Goal: Information Seeking & Learning: Find specific fact

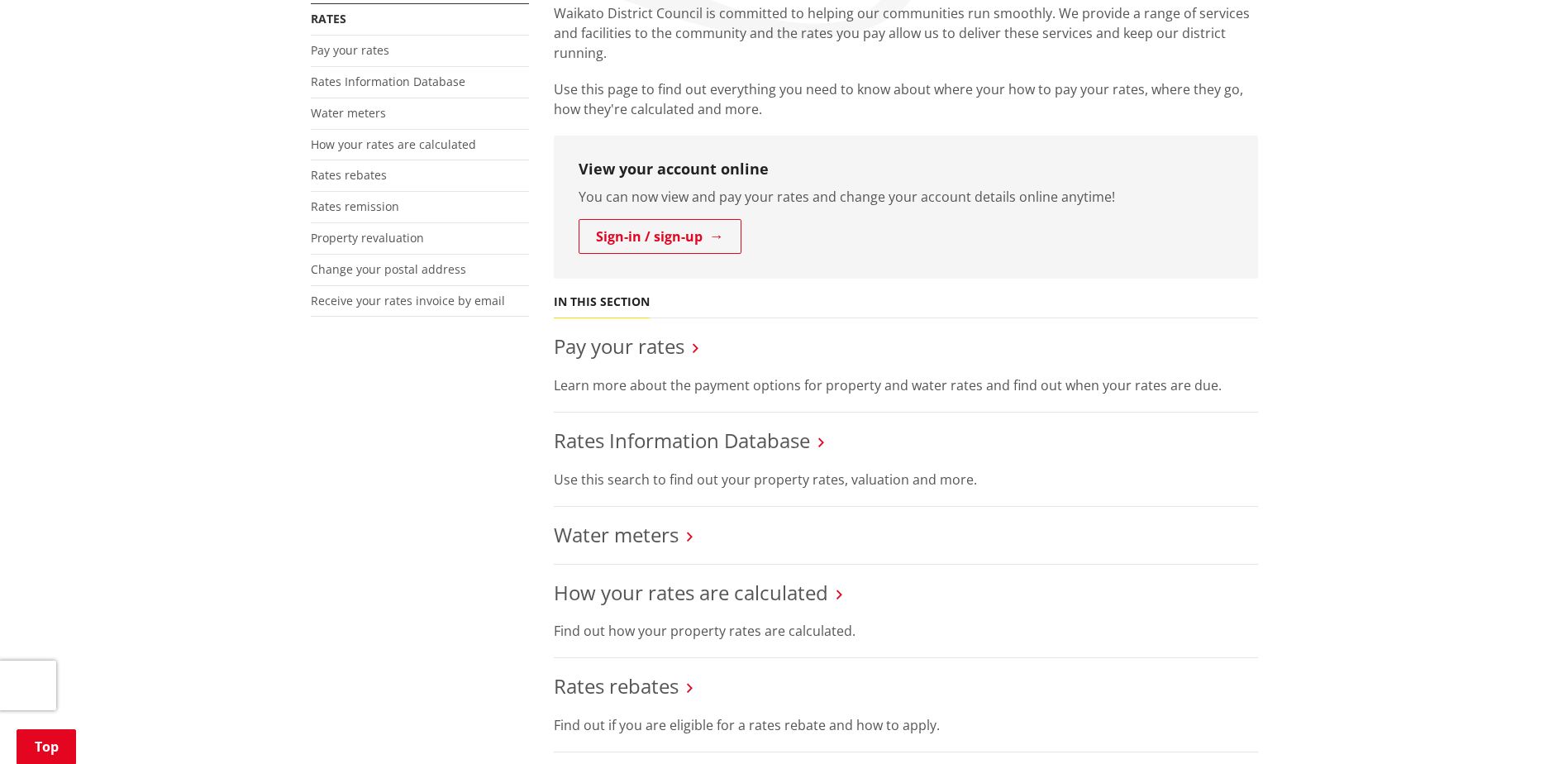
scroll to position [414, 0]
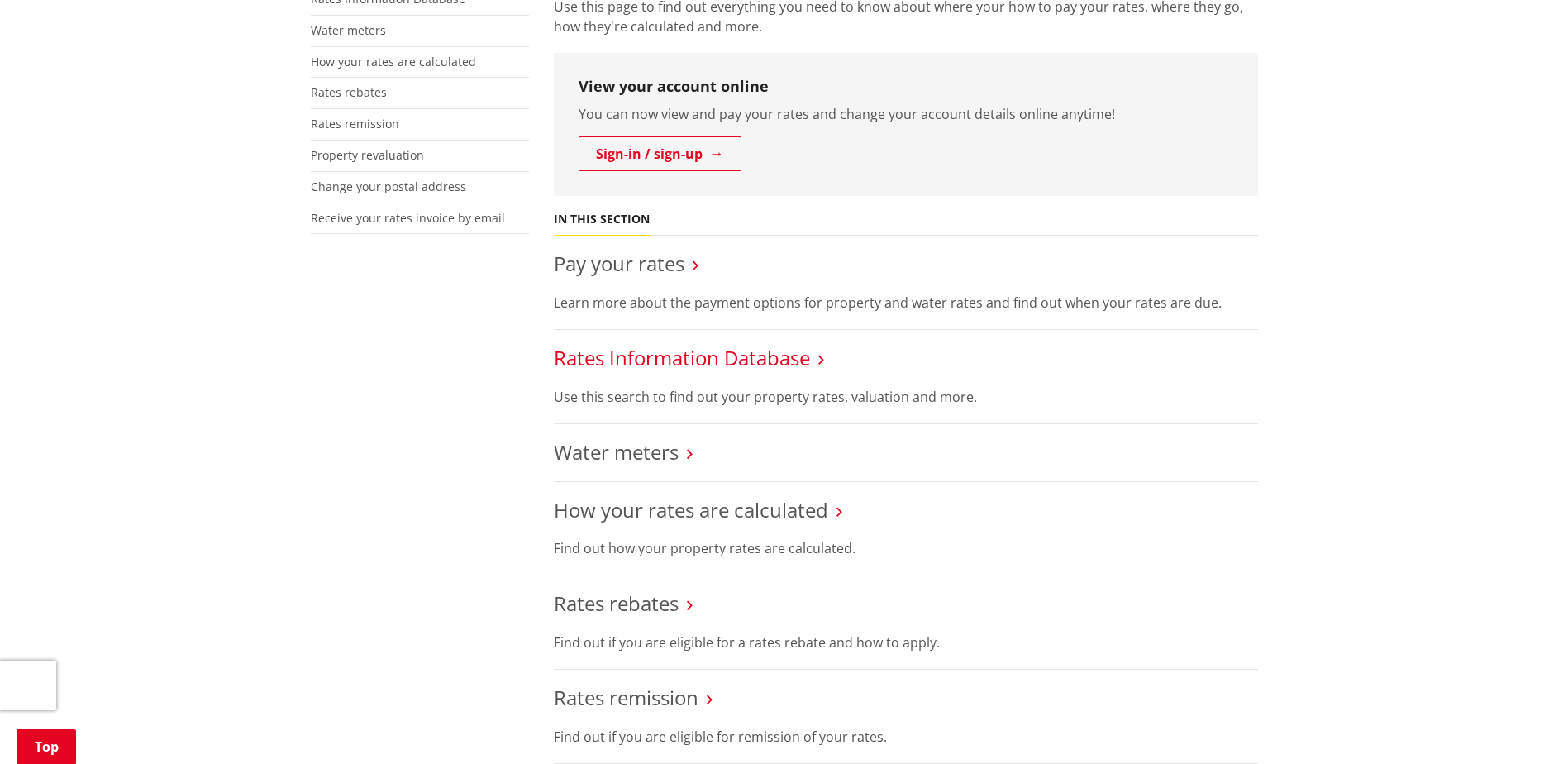
click at [707, 361] on link "Rates Information Database" at bounding box center [682, 358] width 257 height 27
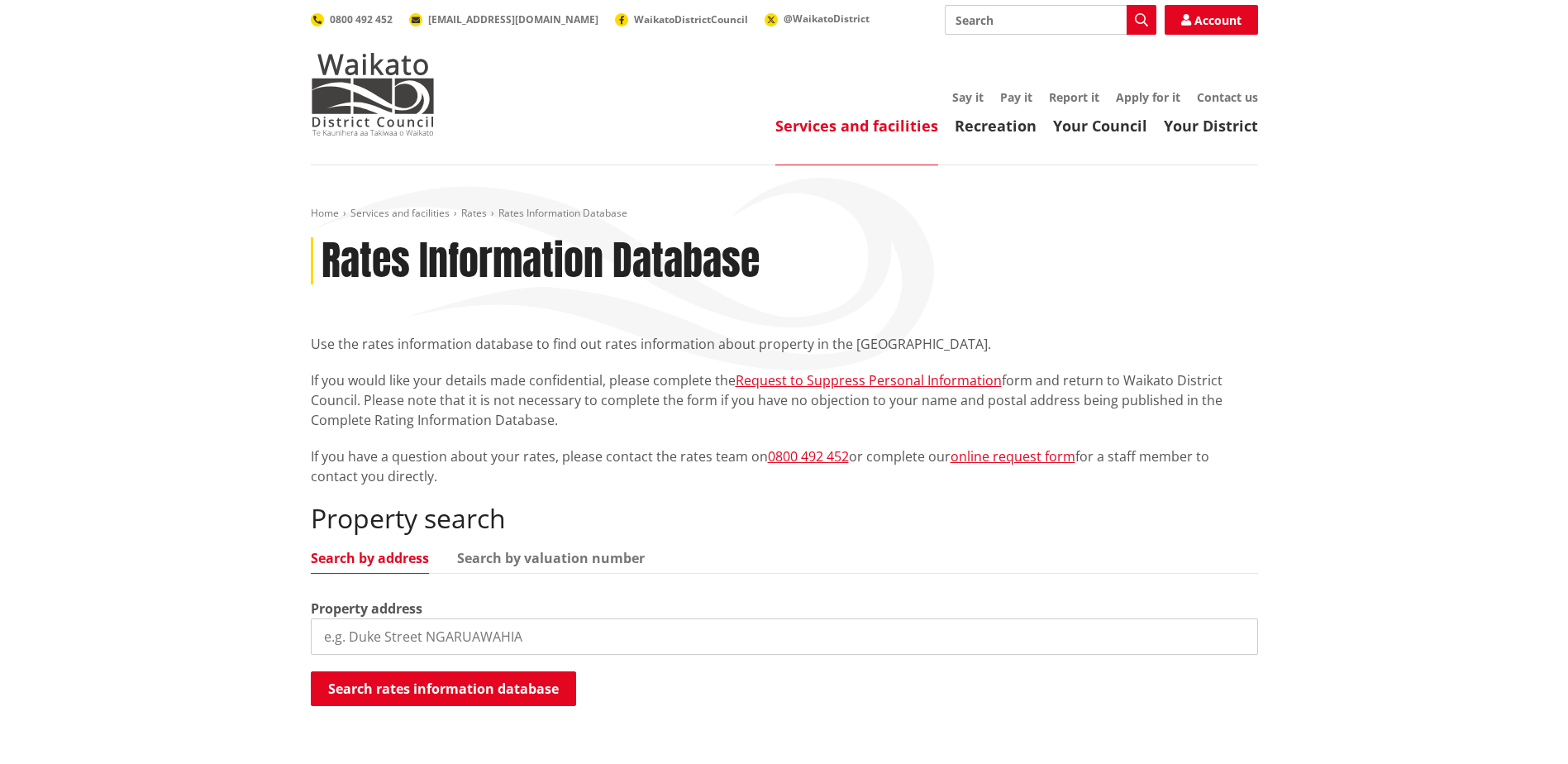
click at [506, 632] on input "search" at bounding box center [784, 637] width 947 height 37
type input "[STREET_ADDRESS][PERSON_NAME]"
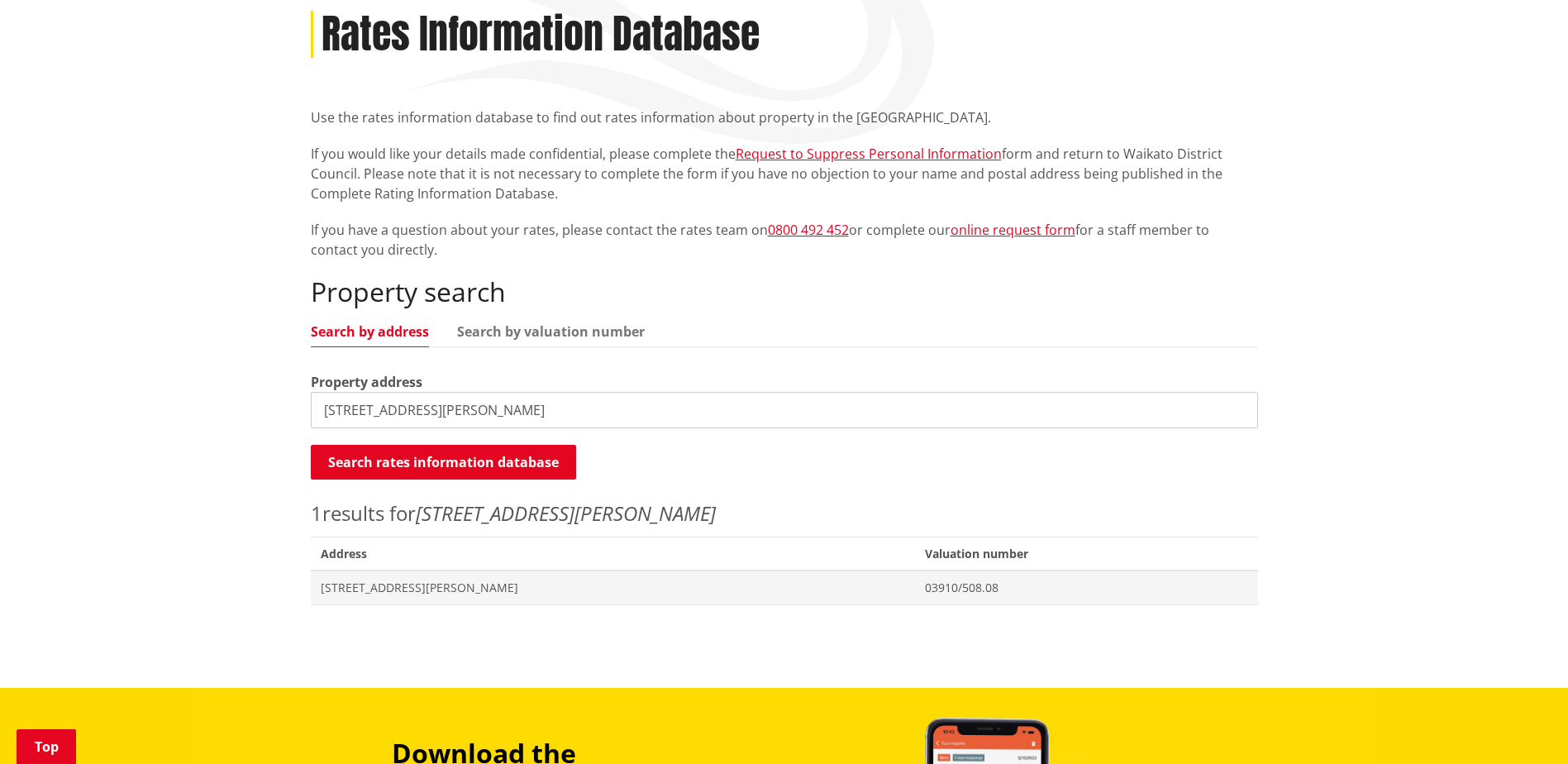
scroll to position [248, 0]
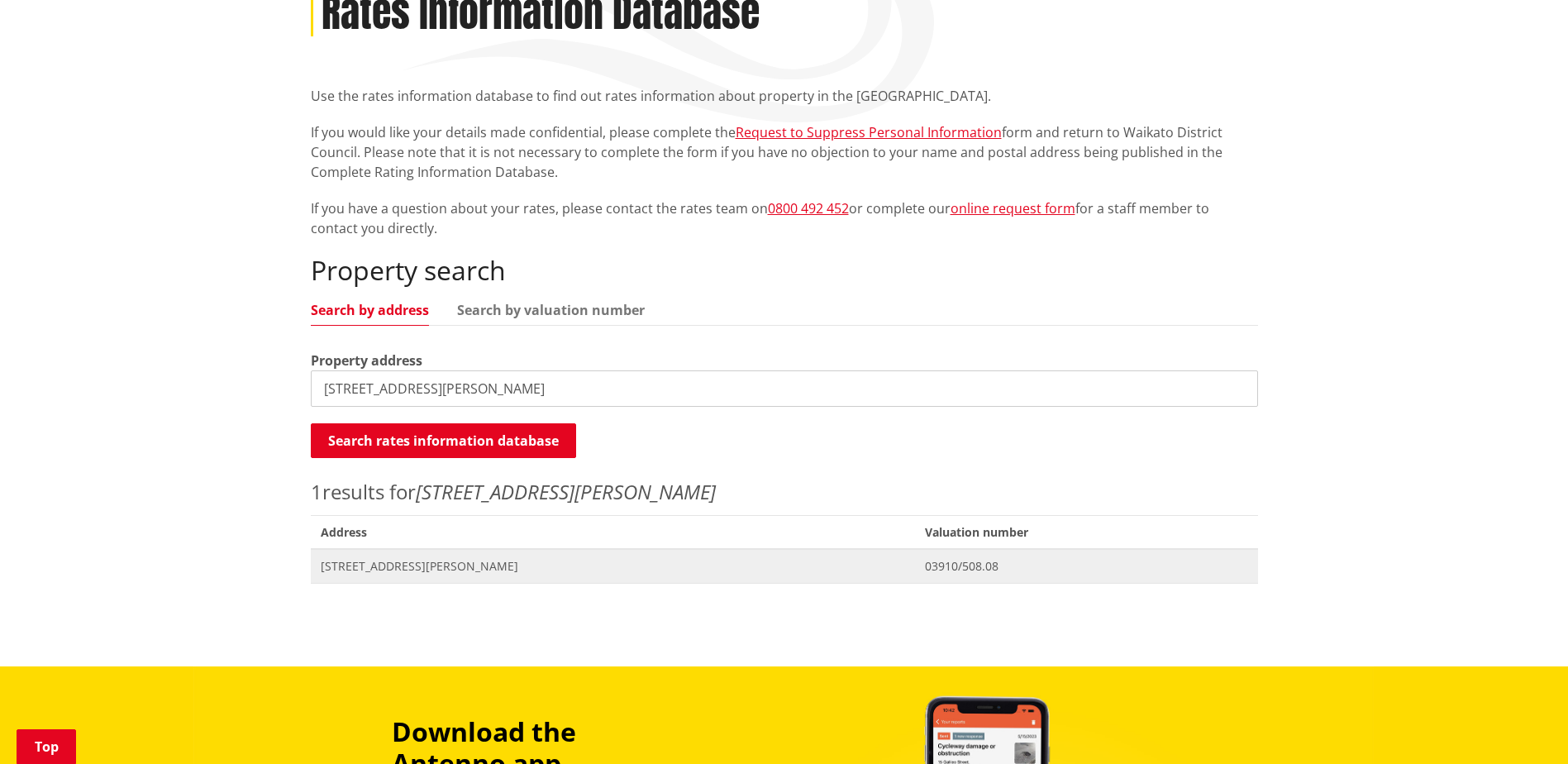
click at [432, 570] on span "[STREET_ADDRESS][PERSON_NAME]" at bounding box center [613, 566] width 585 height 16
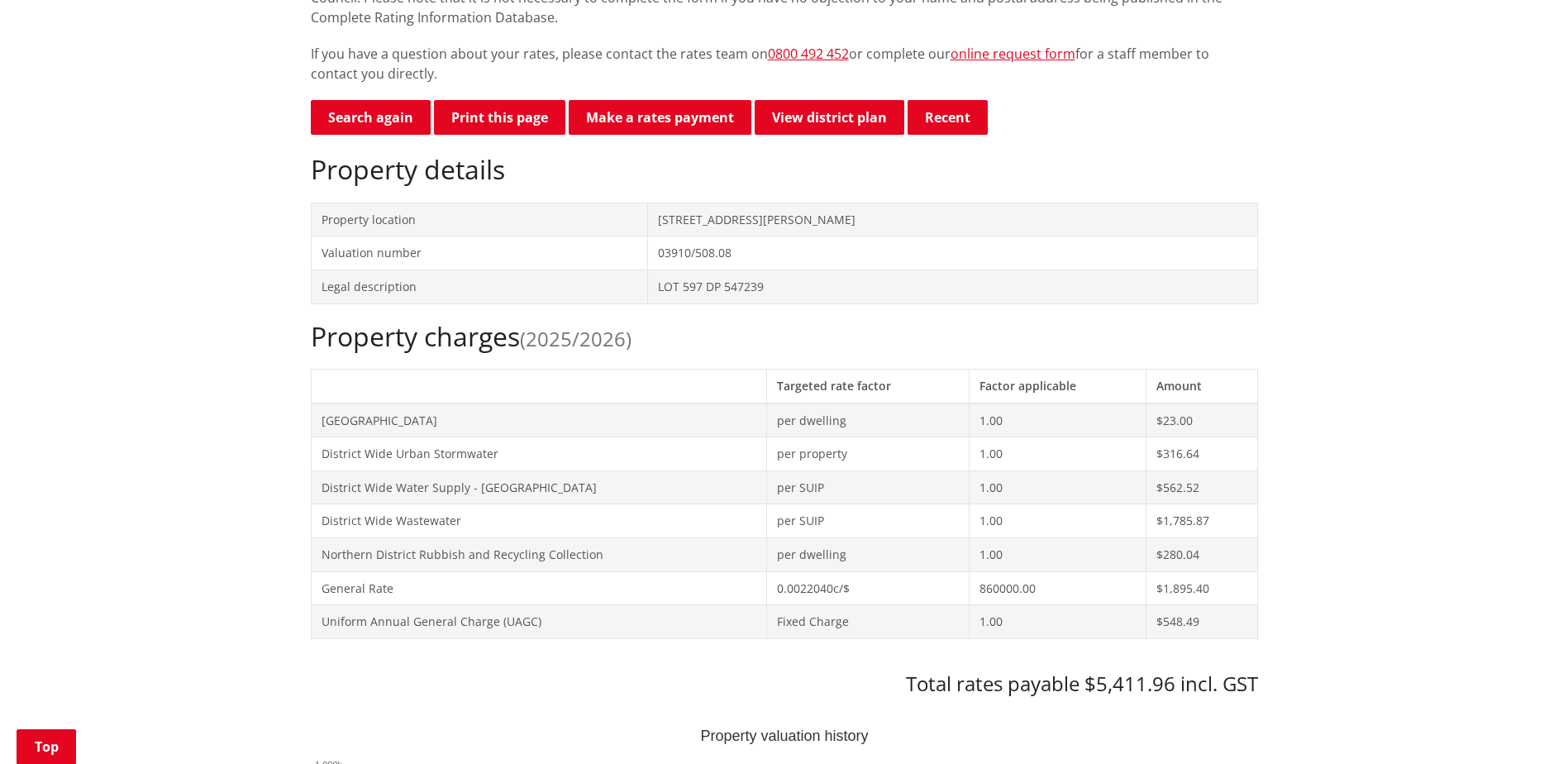
scroll to position [414, 0]
